Goal: Information Seeking & Learning: Find contact information

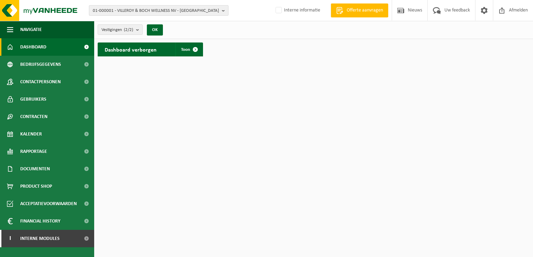
click at [163, 8] on span "01-000001 - VILLEROY & BOCH WELLNESS NV - ROESELARE" at bounding box center [156, 11] width 126 height 10
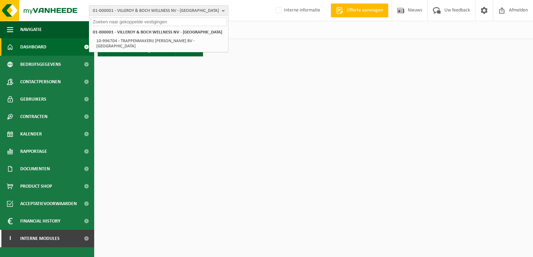
click at [159, 17] on input "text" at bounding box center [159, 21] width 136 height 9
click at [158, 22] on input "text" at bounding box center [159, 21] width 136 height 9
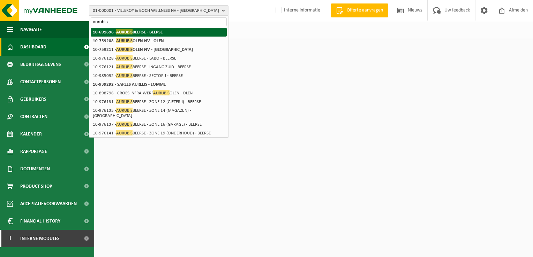
type input "aurubis"
click at [147, 31] on strong "10-691696 - AURUBIS BEERSE - BEERSE" at bounding box center [128, 31] width 70 height 5
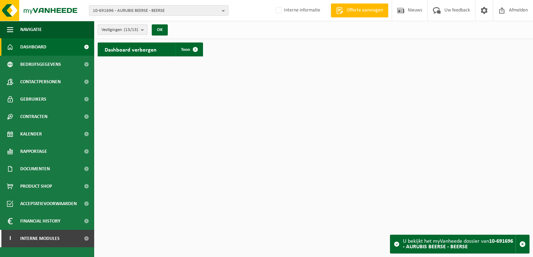
click at [139, 29] on button "Vestigingen (13/13)" at bounding box center [123, 29] width 50 height 10
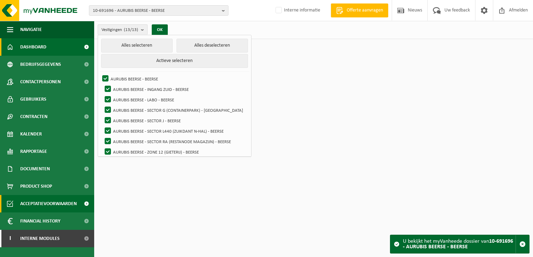
click at [29, 209] on span "Acceptatievoorwaarden" at bounding box center [48, 203] width 56 height 17
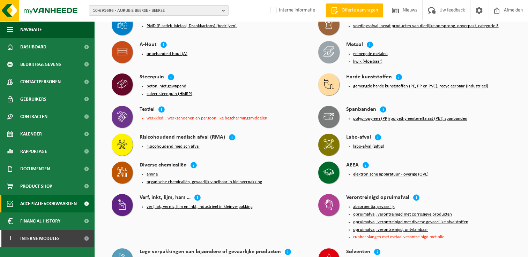
scroll to position [89, 0]
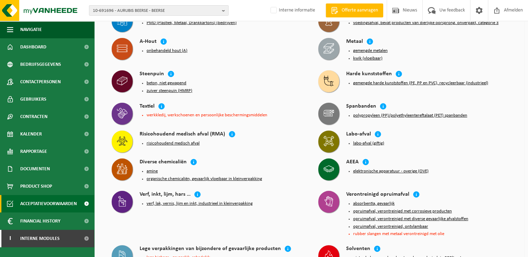
click at [364, 169] on button "elektronische apparatuur - overige (OVE)" at bounding box center [390, 172] width 75 height 6
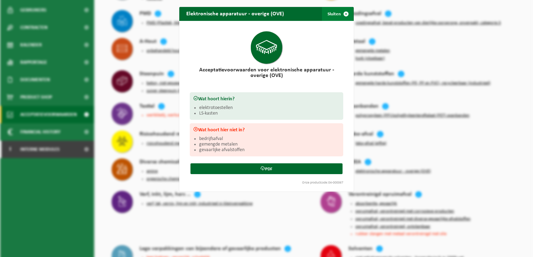
click at [342, 15] on span "button" at bounding box center [346, 14] width 14 height 14
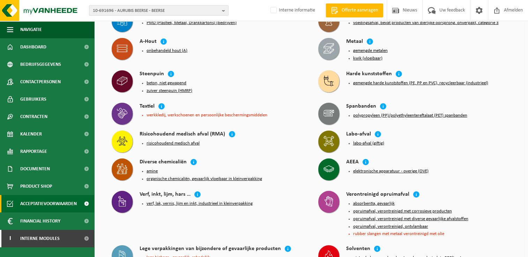
scroll to position [0, 0]
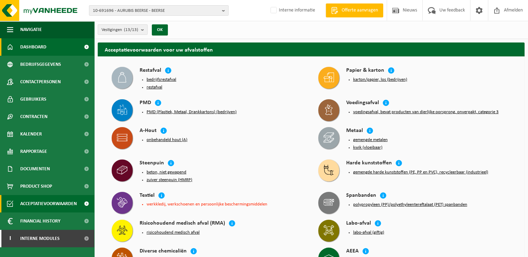
click at [41, 46] on span "Dashboard" at bounding box center [33, 46] width 26 height 17
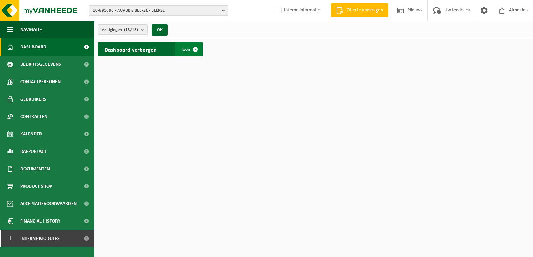
click at [184, 47] on span "Toon" at bounding box center [185, 49] width 9 height 5
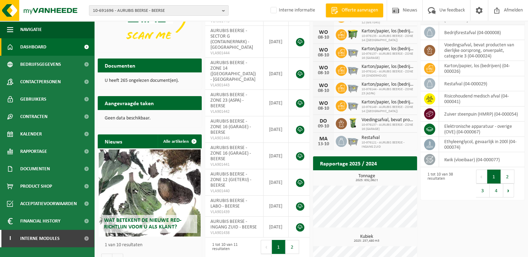
scroll to position [84, 0]
click at [454, 82] on td "restafval (04-000029)" at bounding box center [481, 83] width 85 height 15
click at [429, 86] on icon at bounding box center [429, 83] width 7 height 7
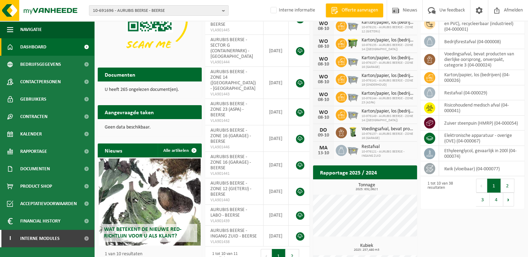
scroll to position [70, 0]
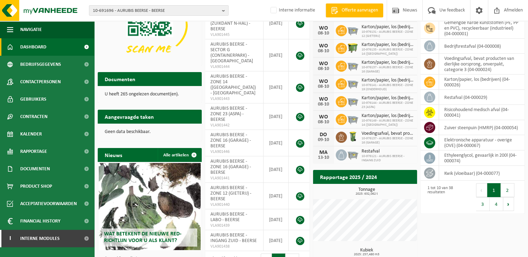
click at [134, 114] on h2 "Aangevraagde taken" at bounding box center [129, 117] width 63 height 14
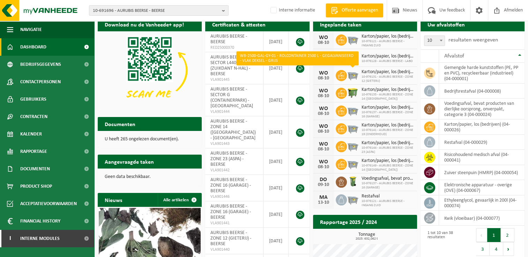
scroll to position [0, 0]
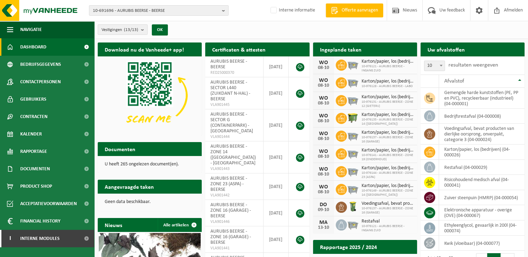
click at [341, 51] on h2 "Ingeplande taken" at bounding box center [340, 50] width 55 height 14
click at [30, 136] on span "Kalender" at bounding box center [31, 134] width 22 height 17
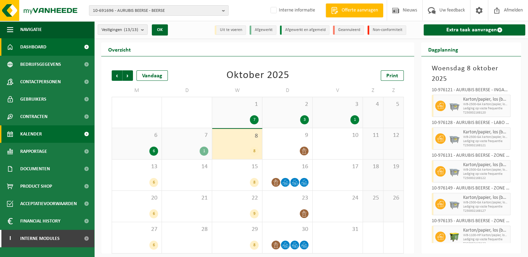
click at [17, 41] on link "Dashboard" at bounding box center [47, 46] width 94 height 17
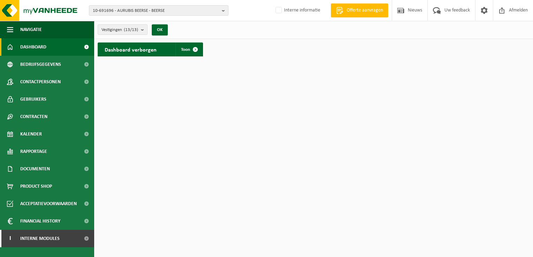
click at [179, 57] on div "Dashboard verborgen Toon" at bounding box center [150, 49] width 109 height 21
click at [186, 54] on link "Toon" at bounding box center [188, 50] width 27 height 14
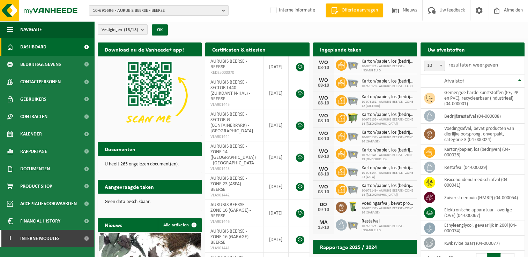
click at [441, 50] on h2 "Uw afvalstoffen" at bounding box center [445, 50] width 51 height 14
click at [465, 56] on div "10 25 50 100 10 resultaten weergeven" at bounding box center [460, 65] width 81 height 18
click at [463, 51] on h2 "Uw afvalstoffen" at bounding box center [445, 50] width 51 height 14
click at [139, 33] on button "Vestigingen (13/13)" at bounding box center [123, 29] width 50 height 10
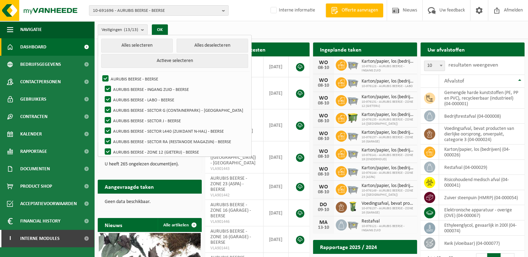
click at [189, 52] on li "Alles selecteren Alles deselecteren Actieve selecteren" at bounding box center [175, 55] width 150 height 33
click at [187, 45] on button "Alles deselecteren" at bounding box center [211, 46] width 71 height 14
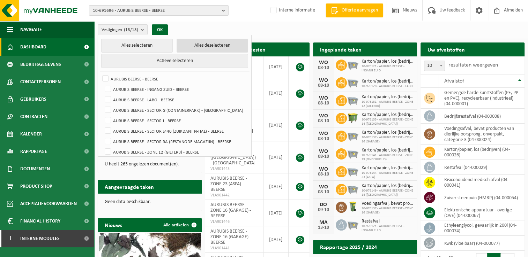
checkbox input "false"
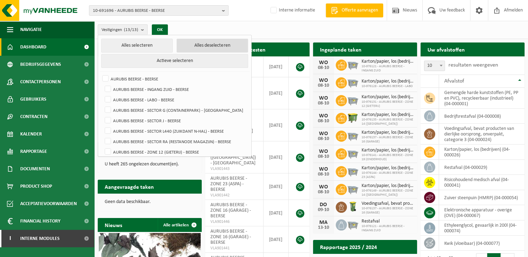
checkbox input "false"
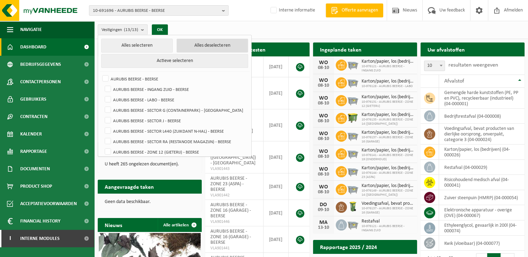
checkbox input "false"
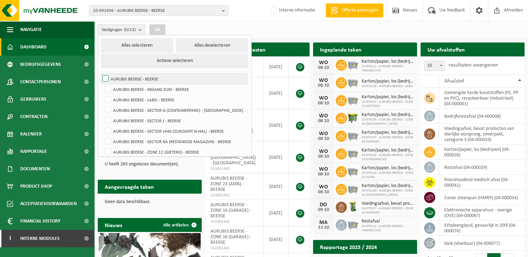
click at [125, 79] on label "AURUBIS BEERSE - BEERSE" at bounding box center [174, 79] width 146 height 10
click at [100, 74] on input "AURUBIS BEERSE - BEERSE" at bounding box center [99, 73] width 0 height 0
checkbox input "true"
click at [159, 32] on button "OK" at bounding box center [157, 29] width 16 height 11
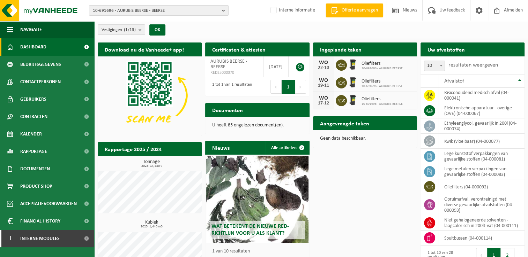
scroll to position [24, 0]
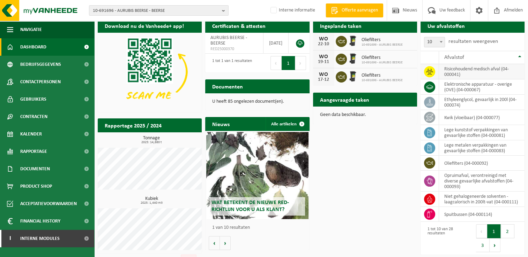
click at [462, 74] on td "risicohoudend medisch afval (04-000041)" at bounding box center [481, 71] width 85 height 15
click at [431, 71] on icon at bounding box center [429, 72] width 7 height 6
drag, startPoint x: 431, startPoint y: 71, endPoint x: 477, endPoint y: 76, distance: 45.9
click at [477, 76] on td "risicohoudend medisch afval (04-000041)" at bounding box center [481, 71] width 85 height 15
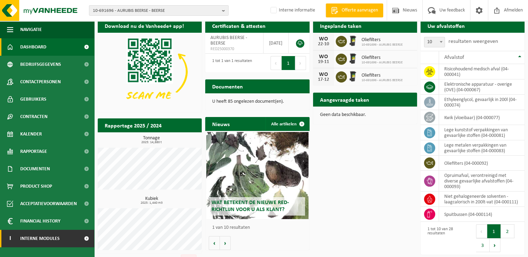
click at [27, 237] on span "Interne modules" at bounding box center [39, 238] width 39 height 17
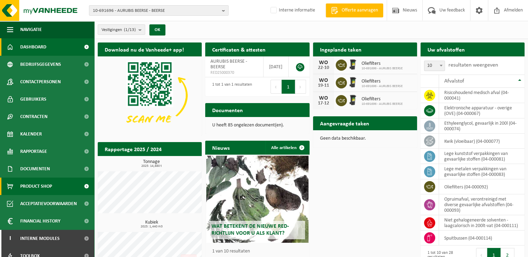
scroll to position [42, 0]
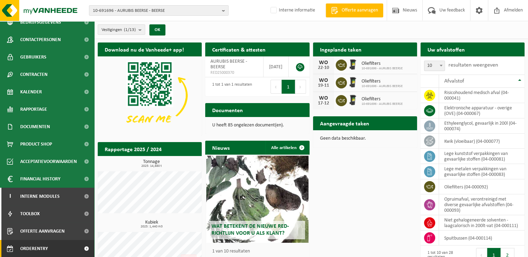
click at [23, 250] on span "Orderentry Goedkeuring" at bounding box center [49, 248] width 59 height 17
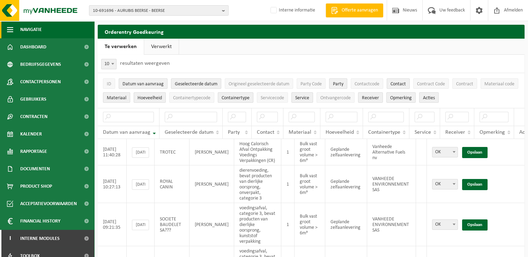
click at [13, 31] on span "button" at bounding box center [10, 29] width 6 height 17
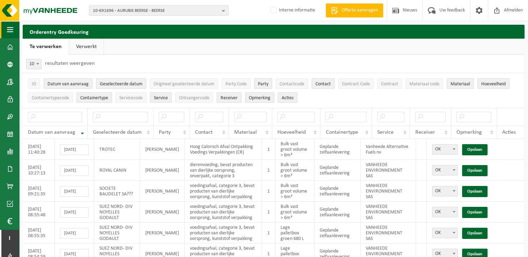
click at [7, 27] on button "Navigatie" at bounding box center [9, 29] width 19 height 17
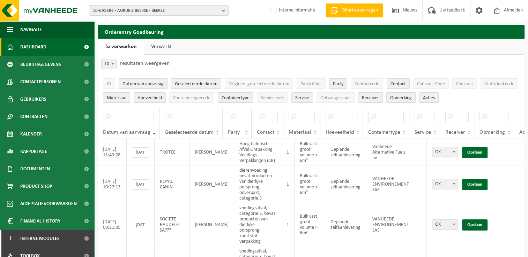
click at [40, 43] on span "Dashboard" at bounding box center [33, 46] width 26 height 17
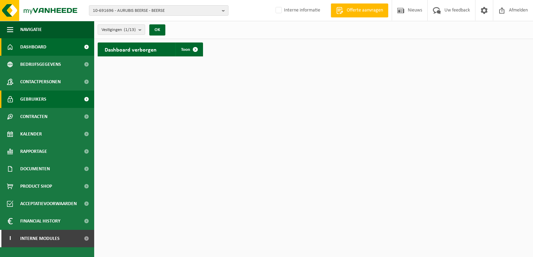
click at [29, 98] on span "Gebruikers" at bounding box center [33, 99] width 26 height 17
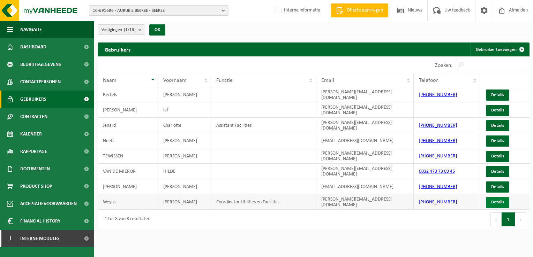
click at [489, 201] on link "Details" at bounding box center [497, 202] width 23 height 11
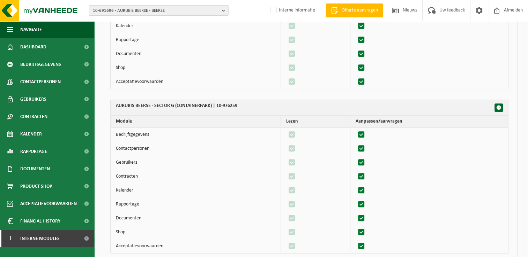
scroll to position [462, 0]
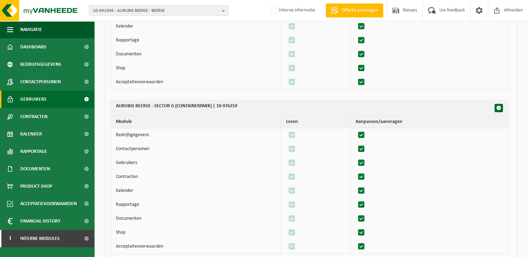
click at [38, 99] on span "Gebruikers" at bounding box center [33, 99] width 26 height 17
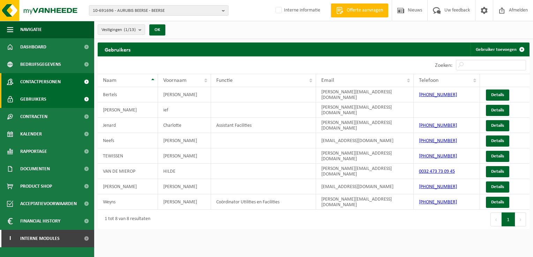
click at [28, 87] on span "Contactpersonen" at bounding box center [40, 81] width 40 height 17
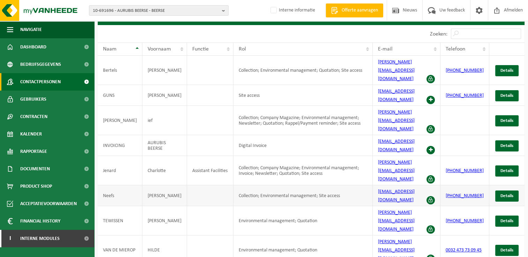
scroll to position [32, 0]
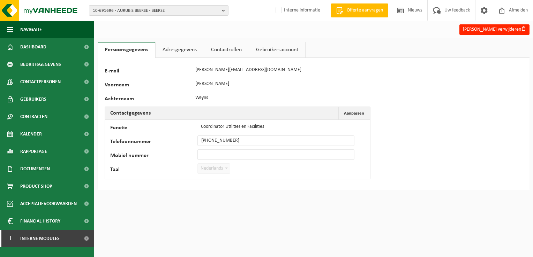
click at [222, 54] on link "Contactrollen" at bounding box center [226, 50] width 45 height 16
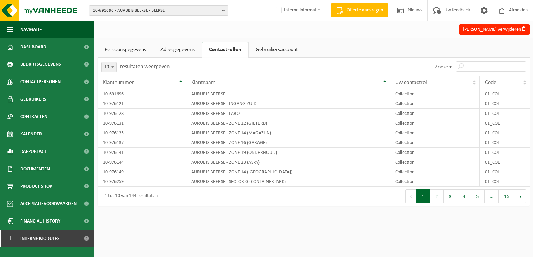
click at [262, 51] on link "Gebruikersaccount" at bounding box center [277, 50] width 56 height 16
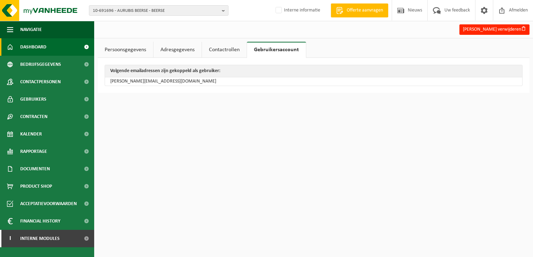
click at [51, 46] on link "Dashboard" at bounding box center [47, 46] width 94 height 17
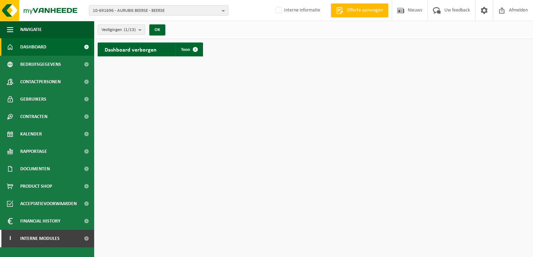
click at [525, 122] on html "10-691696 - AURUBIS BEERSE - BEERSE 10-691696 - AURUBIS BEERSE - BEERSE 10-9761…" at bounding box center [266, 128] width 533 height 257
click at [142, 28] on b "submit" at bounding box center [141, 30] width 6 height 10
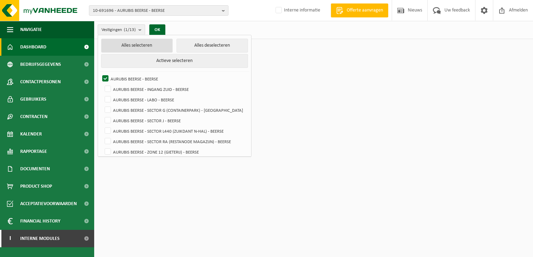
click at [134, 51] on button "Alles selecteren" at bounding box center [136, 46] width 71 height 14
checkbox input "true"
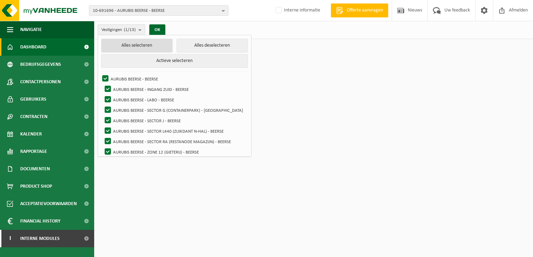
checkbox input "true"
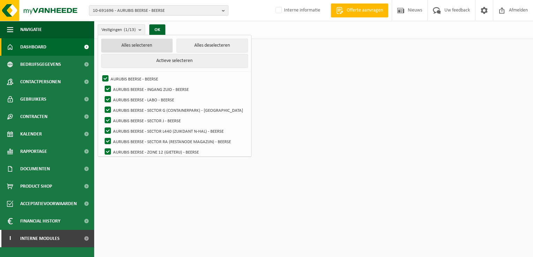
checkbox input "true"
click at [160, 25] on button "OK" at bounding box center [160, 29] width 16 height 11
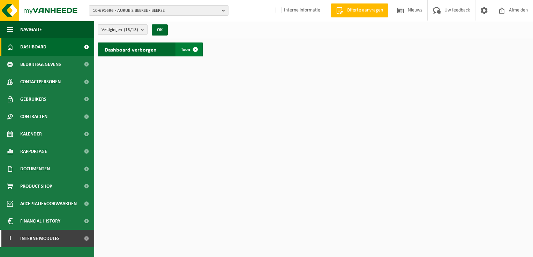
click at [187, 47] on span "Toon" at bounding box center [185, 49] width 9 height 5
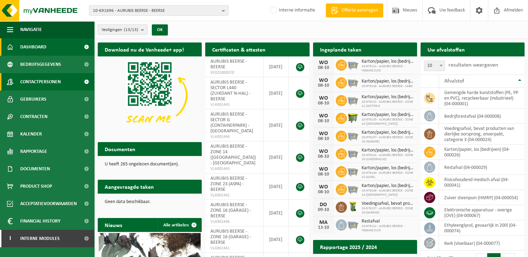
click at [44, 83] on span "Contactpersonen" at bounding box center [40, 81] width 40 height 17
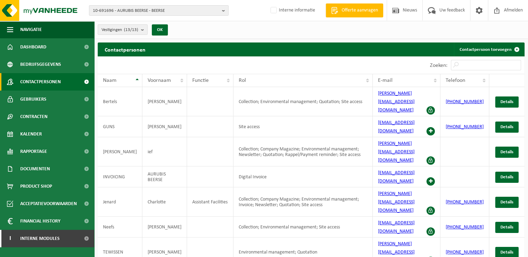
scroll to position [33, 0]
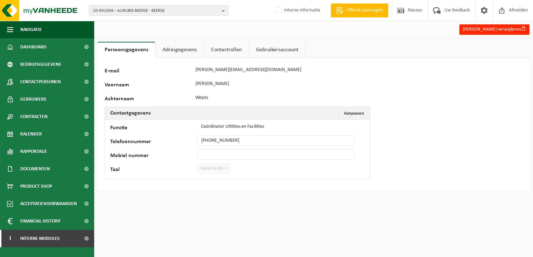
click at [230, 43] on link "Contactrollen" at bounding box center [226, 50] width 45 height 16
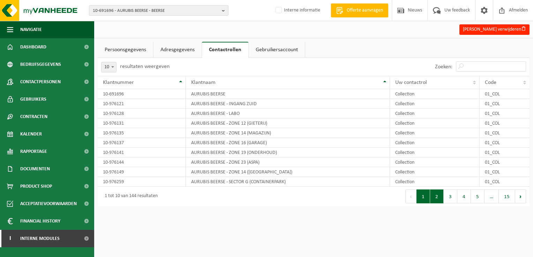
click at [438, 197] on button "2" at bounding box center [437, 197] width 14 height 14
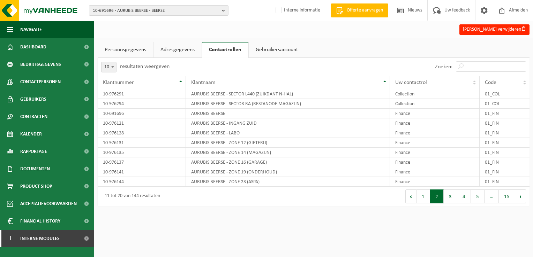
drag, startPoint x: 452, startPoint y: 198, endPoint x: 455, endPoint y: 218, distance: 20.5
drag, startPoint x: 455, startPoint y: 218, endPoint x: 447, endPoint y: 219, distance: 8.4
click at [447, 219] on html "10-691696 - AURUBIS BEERSE - BEERSE 10-691696 - AURUBIS BEERSE - BEERSE 10-9761…" at bounding box center [266, 128] width 533 height 257
click at [448, 198] on button "3" at bounding box center [450, 197] width 14 height 14
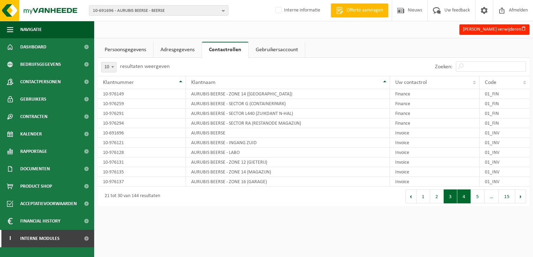
click at [463, 197] on button "4" at bounding box center [464, 197] width 14 height 14
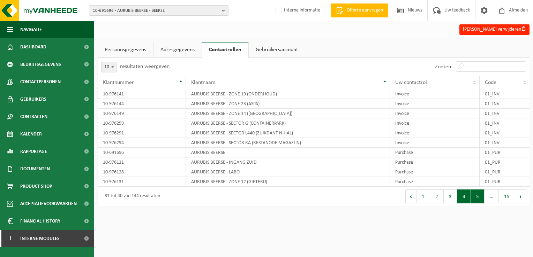
click at [478, 198] on button "5" at bounding box center [478, 197] width 14 height 14
click at [175, 45] on link "Adresgegevens" at bounding box center [177, 50] width 48 height 16
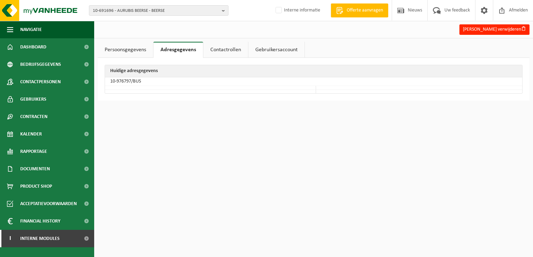
click at [128, 52] on link "Persoonsgegevens" at bounding box center [125, 50] width 55 height 16
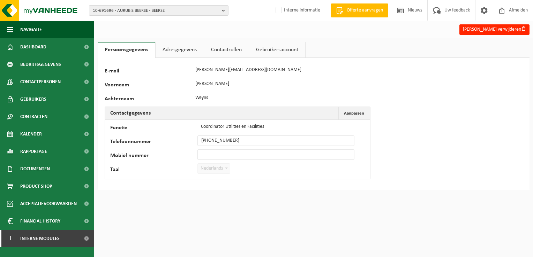
click at [262, 51] on link "Gebruikersaccount" at bounding box center [277, 50] width 56 height 16
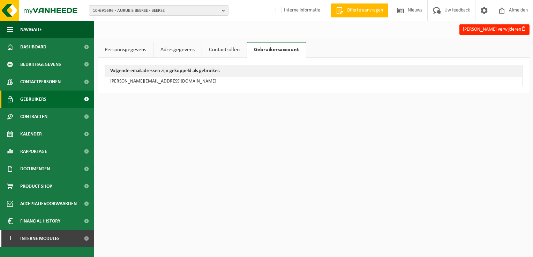
click at [35, 97] on span "Gebruikers" at bounding box center [33, 99] width 26 height 17
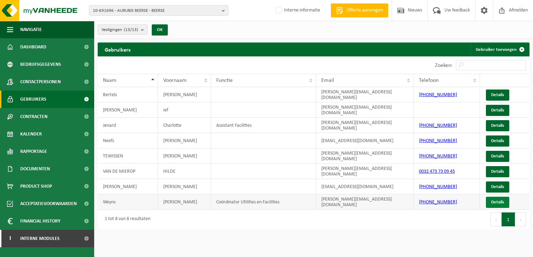
click at [498, 204] on link "Details" at bounding box center [497, 202] width 23 height 11
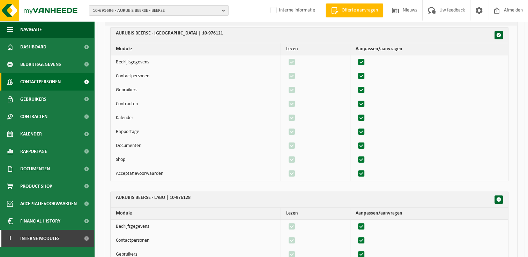
scroll to position [192, 0]
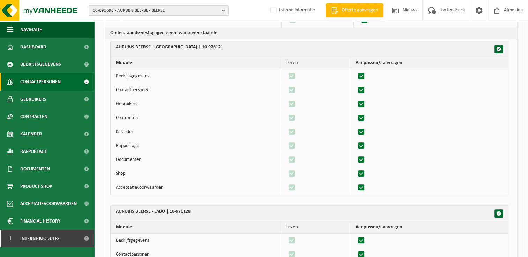
click at [47, 83] on span "Contactpersonen" at bounding box center [40, 81] width 40 height 17
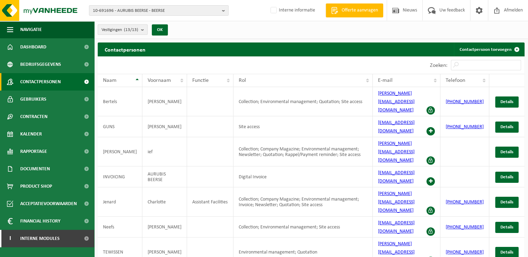
click at [146, 30] on b "submit" at bounding box center [144, 30] width 6 height 10
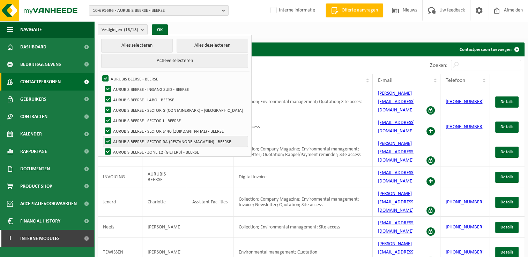
scroll to position [55, 0]
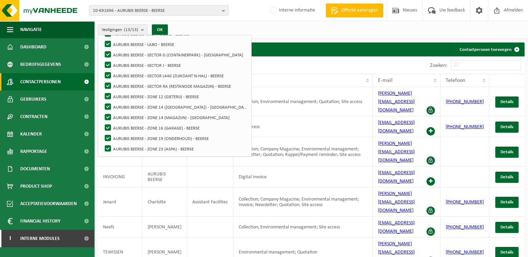
click at [290, 63] on div "10 25 50 100 10 resultaten weergeven" at bounding box center [204, 64] width 213 height 17
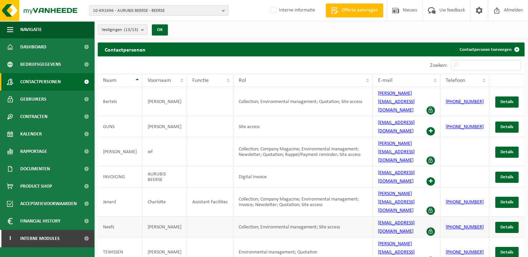
scroll to position [33, 0]
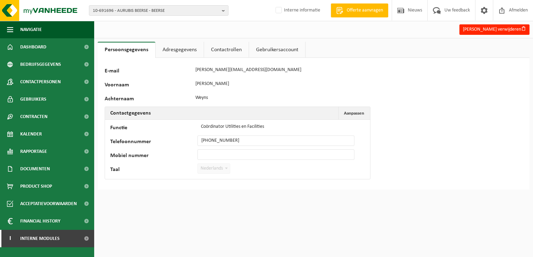
click at [224, 46] on link "Contactrollen" at bounding box center [226, 50] width 45 height 16
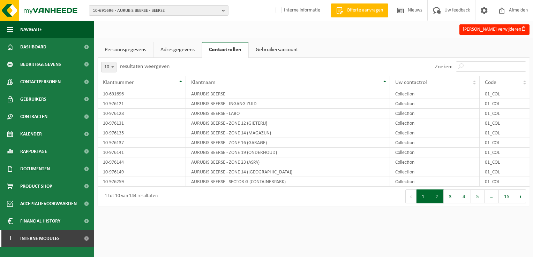
click at [438, 199] on button "2" at bounding box center [437, 197] width 14 height 14
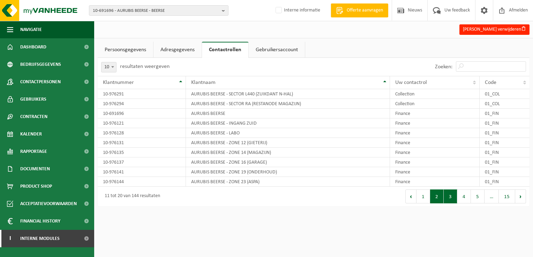
click at [448, 202] on button "3" at bounding box center [450, 197] width 14 height 14
click at [367, 137] on td "AURUBIS BEERSE" at bounding box center [288, 133] width 204 height 10
click at [359, 136] on td "AURUBIS BEERSE" at bounding box center [288, 133] width 204 height 10
click at [237, 129] on td "AURUBIS BEERSE" at bounding box center [288, 133] width 204 height 10
click at [121, 47] on link "Persoonsgegevens" at bounding box center [125, 50] width 55 height 16
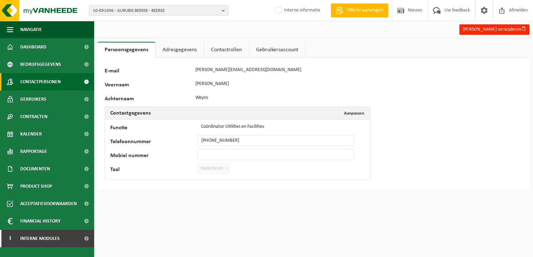
click at [44, 86] on span "Contactpersonen" at bounding box center [40, 81] width 40 height 17
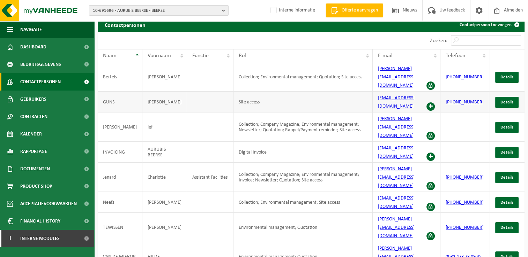
scroll to position [25, 0]
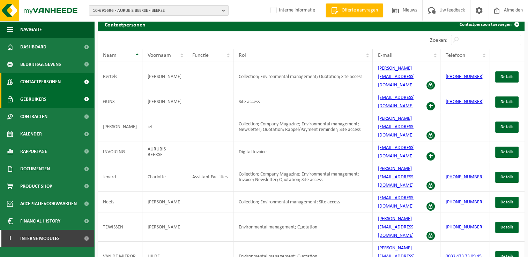
click at [39, 102] on span "Gebruikers" at bounding box center [33, 99] width 26 height 17
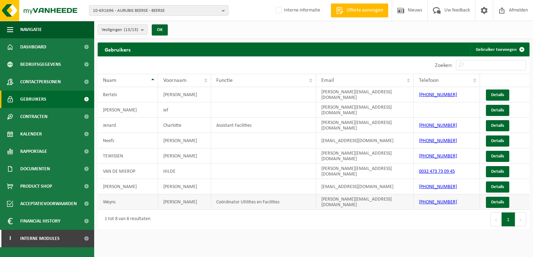
click at [129, 195] on td "Weyns" at bounding box center [128, 202] width 60 height 15
click at [112, 201] on td "Weyns" at bounding box center [128, 202] width 60 height 15
click at [495, 203] on link "Details" at bounding box center [497, 202] width 23 height 11
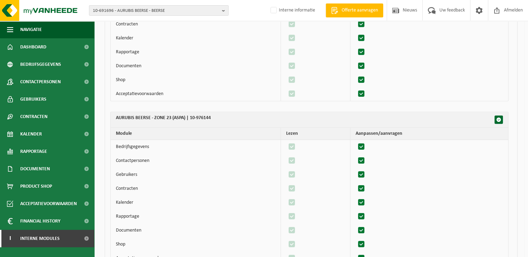
scroll to position [1980, 0]
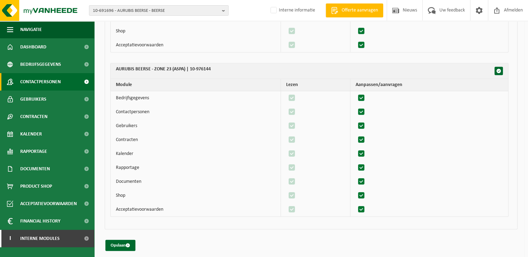
click at [33, 76] on span "Contactpersonen" at bounding box center [40, 81] width 40 height 17
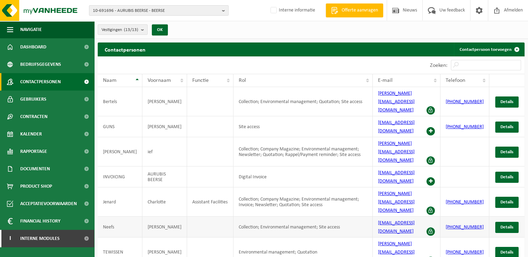
scroll to position [33, 0]
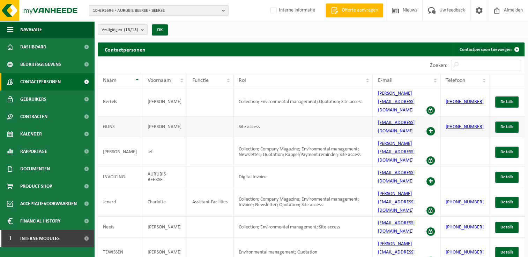
click at [434, 127] on span at bounding box center [430, 131] width 8 height 8
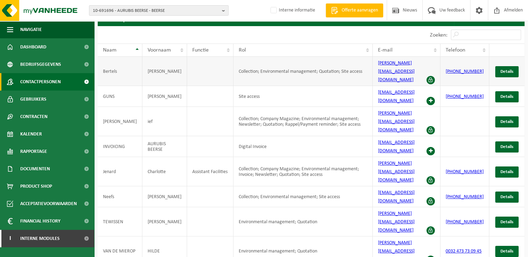
scroll to position [30, 0]
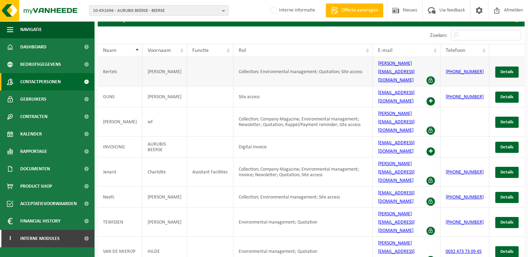
click at [440, 67] on td "[PERSON_NAME][EMAIL_ADDRESS][DOMAIN_NAME]" at bounding box center [406, 71] width 68 height 29
click at [434, 76] on span at bounding box center [430, 80] width 8 height 8
click at [434, 127] on span at bounding box center [430, 131] width 8 height 8
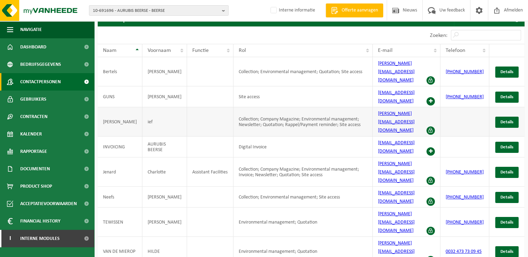
click at [434, 127] on span at bounding box center [430, 131] width 8 height 8
click at [434, 177] on span at bounding box center [430, 181] width 8 height 8
click at [434, 198] on span at bounding box center [430, 202] width 8 height 8
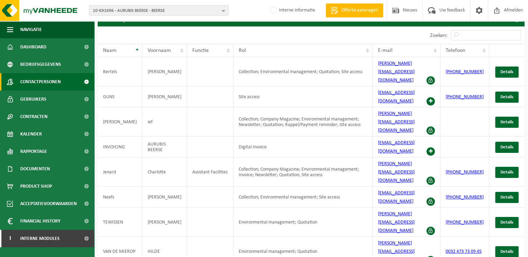
scroll to position [33, 0]
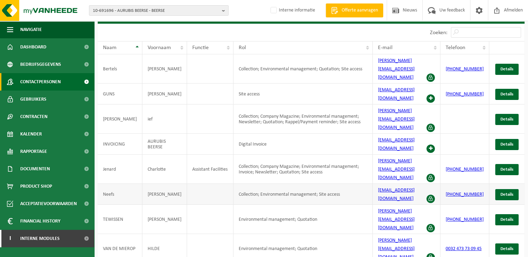
click at [434, 195] on span at bounding box center [430, 199] width 8 height 8
click at [503, 192] on span "Details" at bounding box center [506, 194] width 13 height 5
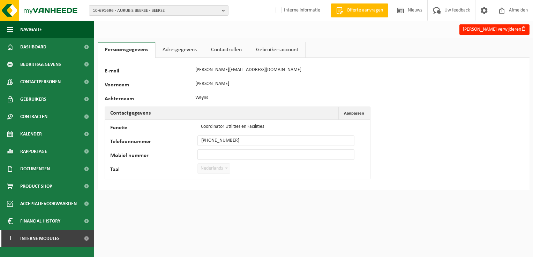
click at [263, 56] on link "Gebruikersaccount" at bounding box center [277, 50] width 56 height 16
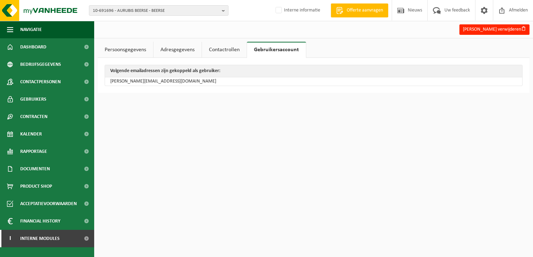
click at [237, 50] on link "Contactrollen" at bounding box center [224, 50] width 45 height 16
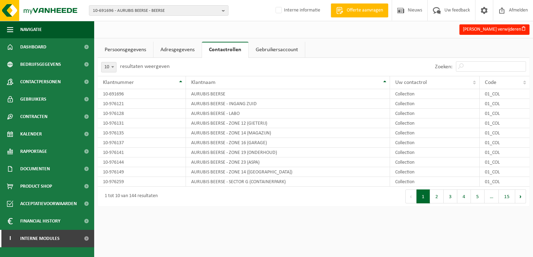
click at [134, 51] on link "Persoonsgegevens" at bounding box center [125, 50] width 55 height 16
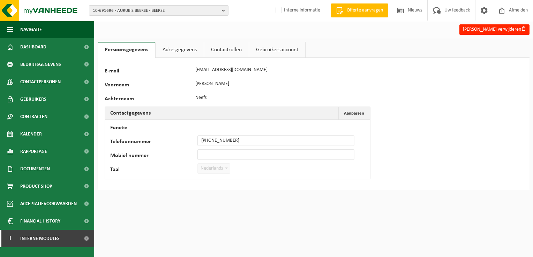
click at [228, 45] on link "Contactrollen" at bounding box center [226, 50] width 45 height 16
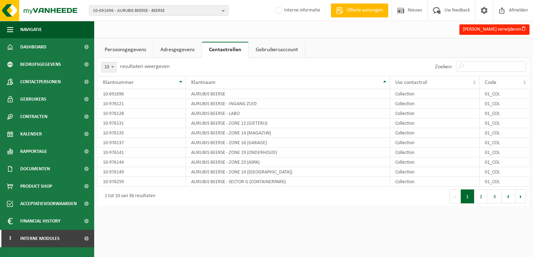
click at [263, 53] on link "Gebruikersaccount" at bounding box center [277, 50] width 56 height 16
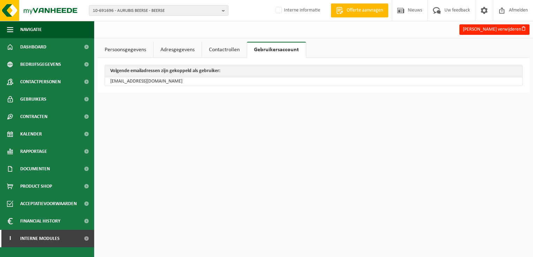
click at [181, 53] on link "Adresgegevens" at bounding box center [177, 50] width 48 height 16
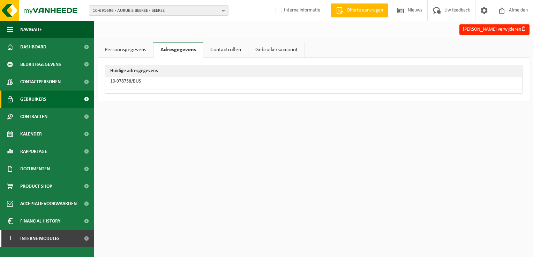
click at [41, 98] on span "Gebruikers" at bounding box center [33, 99] width 26 height 17
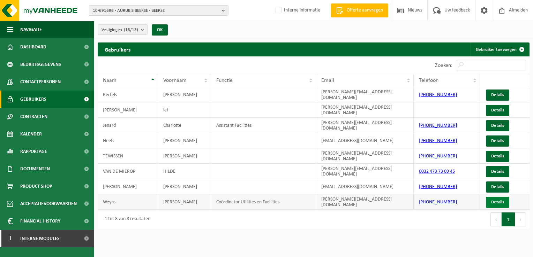
click at [491, 200] on link "Details" at bounding box center [497, 202] width 23 height 11
